Goal: Find specific page/section: Find specific page/section

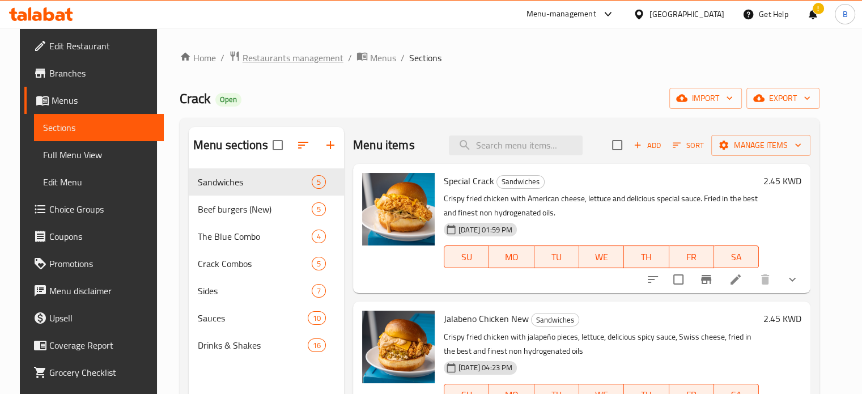
click at [272, 59] on span "Restaurants management" at bounding box center [293, 58] width 101 height 14
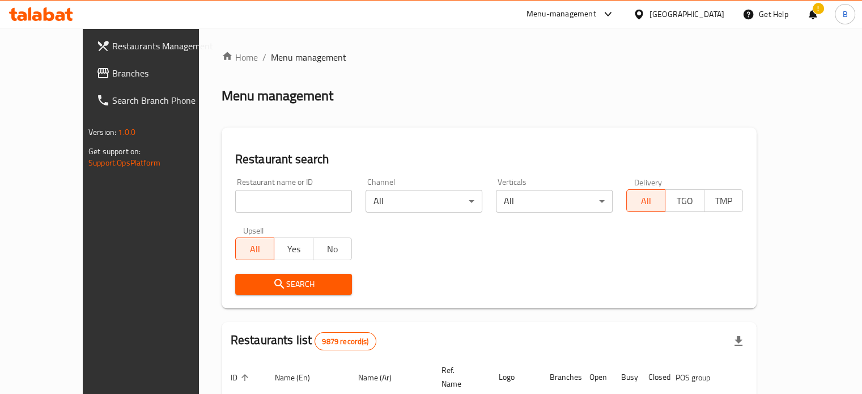
click at [247, 180] on div "Restaurant name or ID Restaurant name or ID" at bounding box center [293, 195] width 117 height 35
click at [253, 196] on input "search" at bounding box center [293, 201] width 117 height 23
type input "b"
type input "c"
type input "hiw"
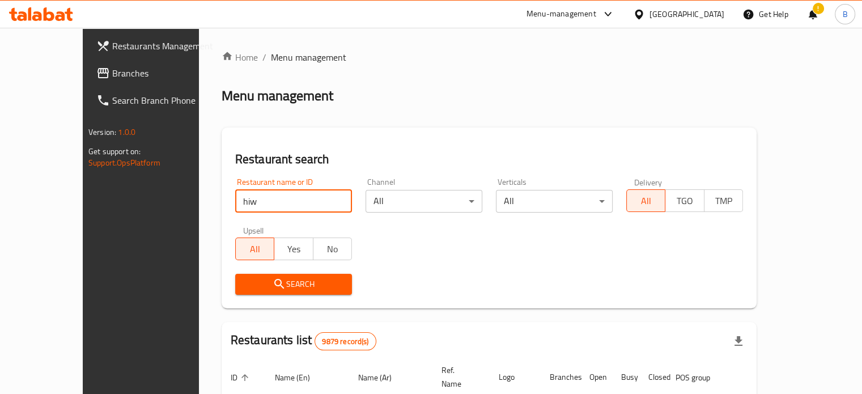
click button "Search" at bounding box center [293, 284] width 117 height 21
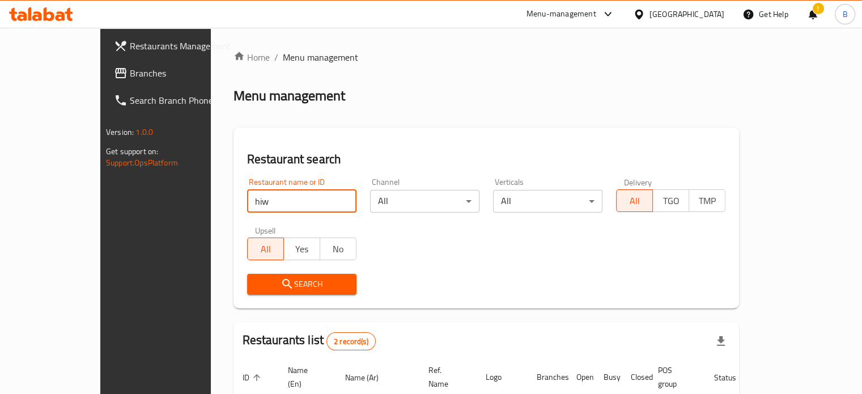
click at [525, 274] on div "Search" at bounding box center [486, 284] width 492 height 35
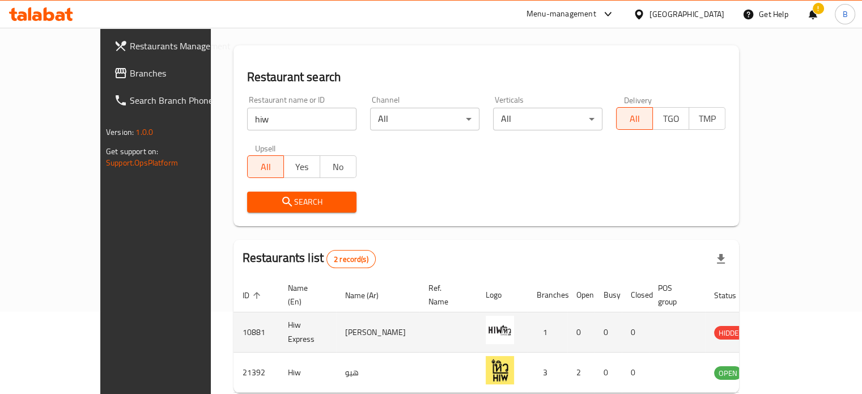
scroll to position [129, 0]
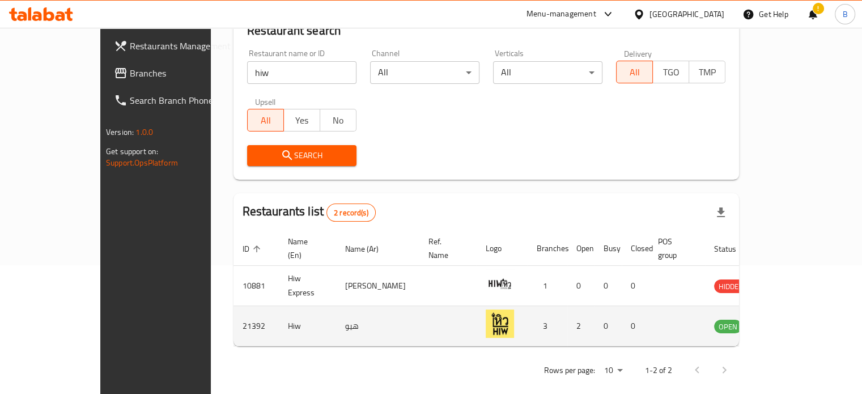
click at [234, 316] on td "21392" at bounding box center [256, 326] width 45 height 40
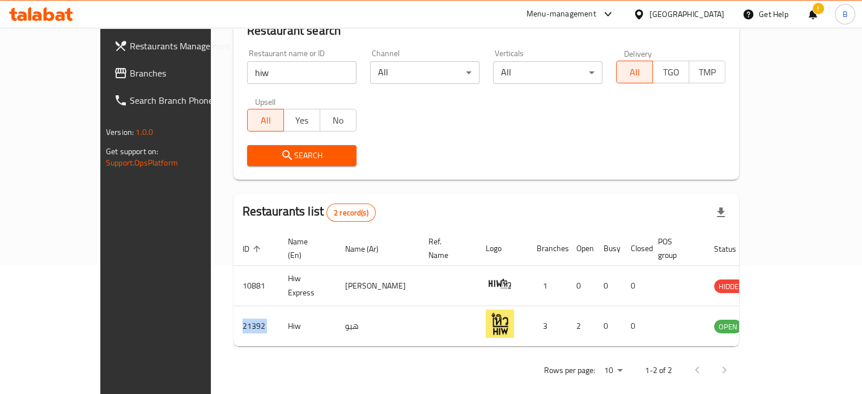
copy td "21392"
